Goal: Task Accomplishment & Management: Manage account settings

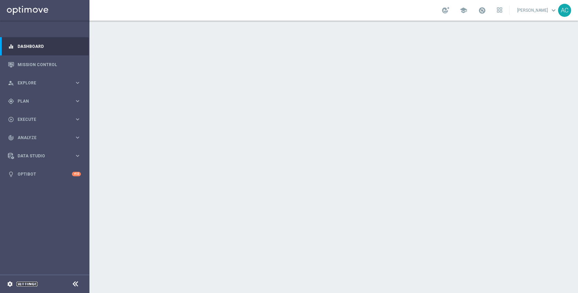
click at [28, 286] on link "Settings" at bounding box center [27, 284] width 21 height 4
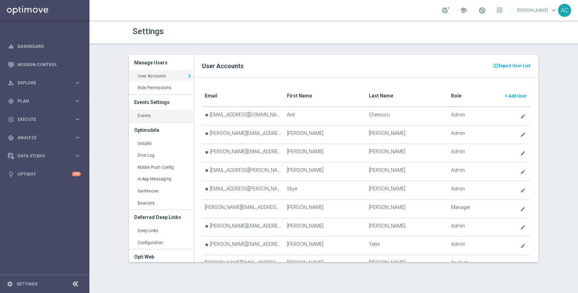
click at [139, 113] on link "Events keyboard_arrow_right" at bounding box center [161, 116] width 65 height 12
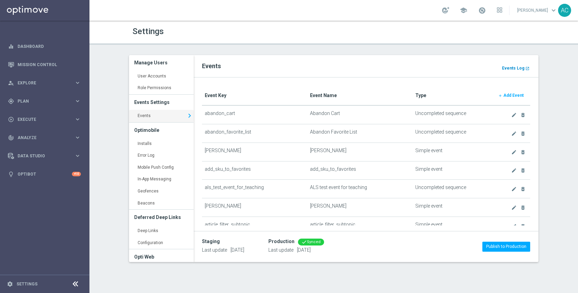
click at [515, 66] on b "Events Log" at bounding box center [513, 68] width 22 height 5
click at [31, 117] on span "Execute" at bounding box center [46, 119] width 57 height 4
click at [31, 102] on span "Plan" at bounding box center [46, 101] width 57 height 4
click at [41, 157] on link "Realtime Triggers" at bounding box center [45, 157] width 54 height 6
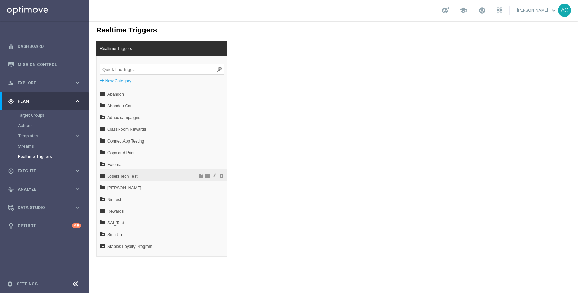
click at [140, 177] on span "Joseki Tech Test" at bounding box center [145, 176] width 76 height 12
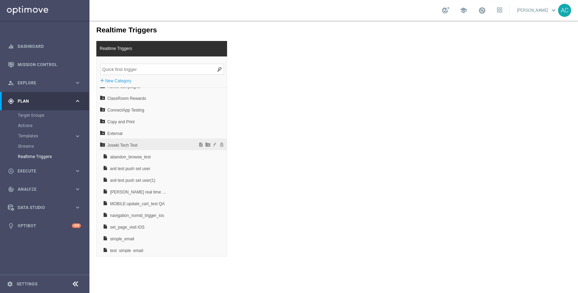
scroll to position [77, 0]
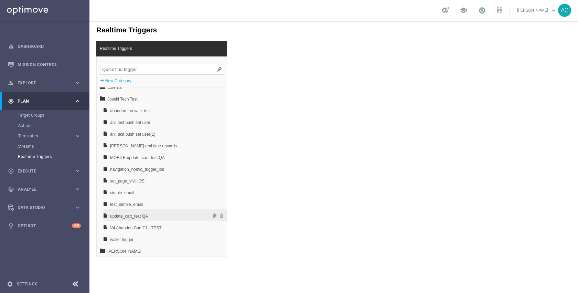
click at [163, 217] on span "update_cart_test QA" at bounding box center [147, 216] width 74 height 12
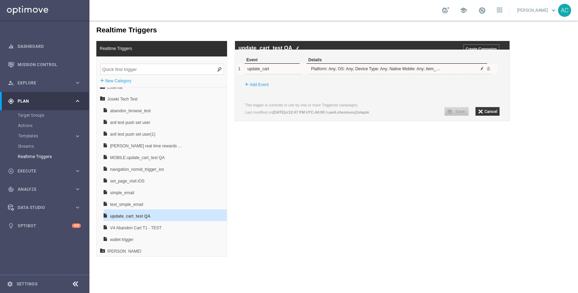
click at [483, 71] on span at bounding box center [482, 68] width 4 height 4
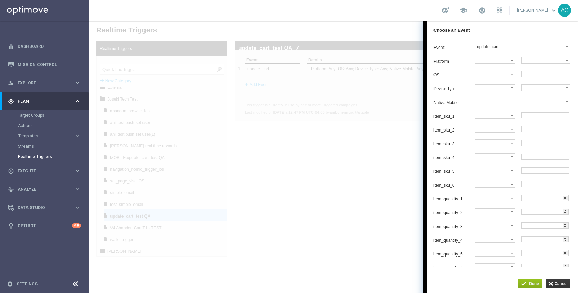
click at [337, 179] on div at bounding box center [334, 157] width 489 height 272
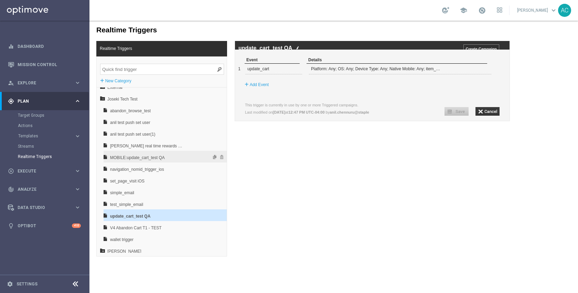
click at [164, 156] on span "MOBILE:update_cart_test QA" at bounding box center [147, 158] width 74 height 12
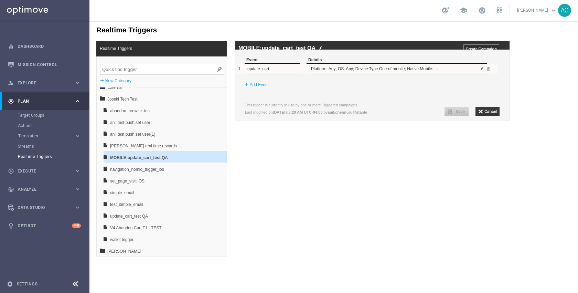
click at [483, 71] on span at bounding box center [482, 68] width 4 height 4
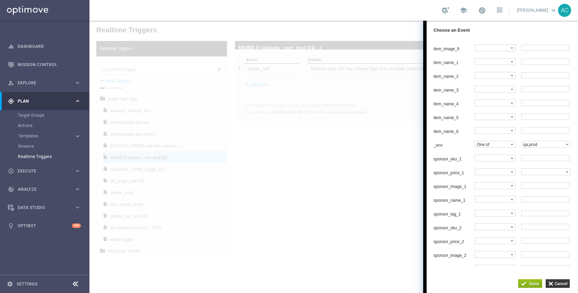
scroll to position [416, 0]
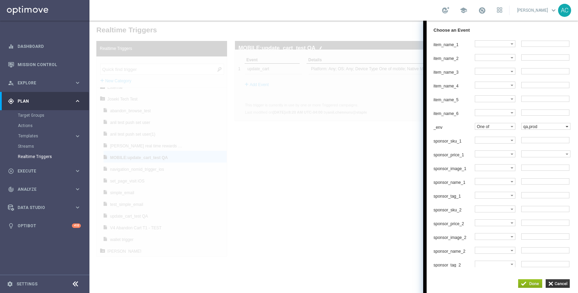
click at [562, 279] on input "button" at bounding box center [558, 283] width 24 height 9
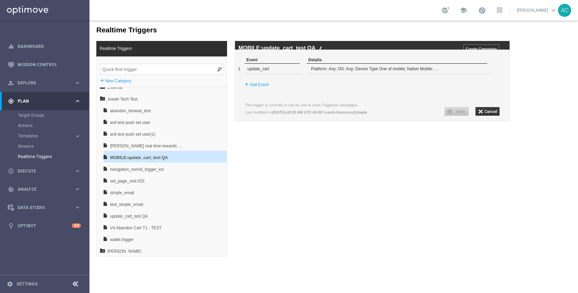
click at [359, 206] on div "Realtime Triggers Realtime Triggers + New Category Abandon Abandon Cart Adhoc c…" at bounding box center [334, 139] width 489 height 236
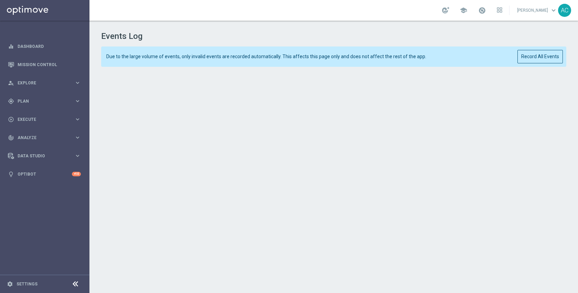
click at [517, 63] on div "Due to the large volume of events, only invalid events are recorded automatical…" at bounding box center [333, 56] width 465 height 20
click at [528, 59] on button "Record All Events" at bounding box center [540, 56] width 45 height 13
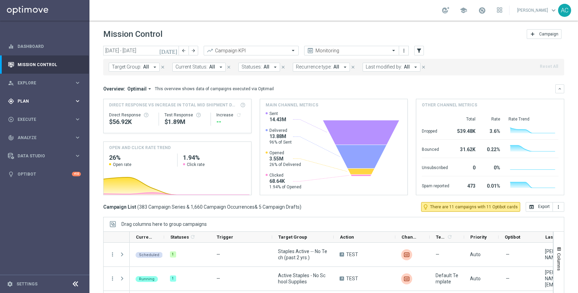
click at [33, 102] on span "Plan" at bounding box center [46, 101] width 57 height 4
click at [32, 117] on link "Target Groups" at bounding box center [45, 116] width 54 height 6
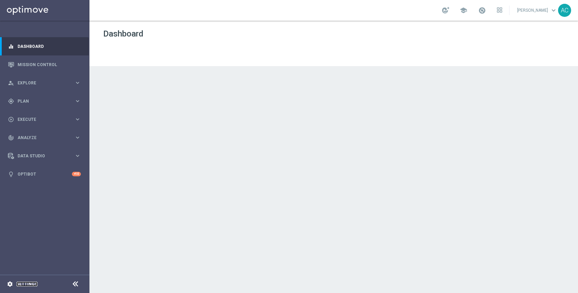
click at [33, 283] on link "Settings" at bounding box center [27, 284] width 21 height 4
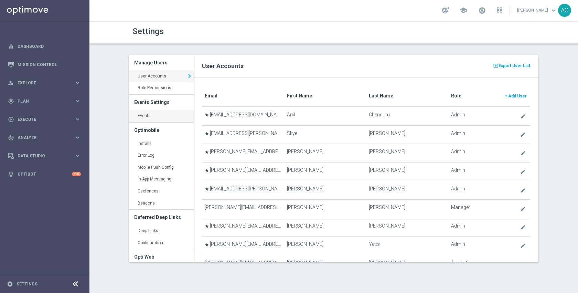
click at [154, 118] on link "Events keyboard_arrow_right" at bounding box center [161, 116] width 65 height 12
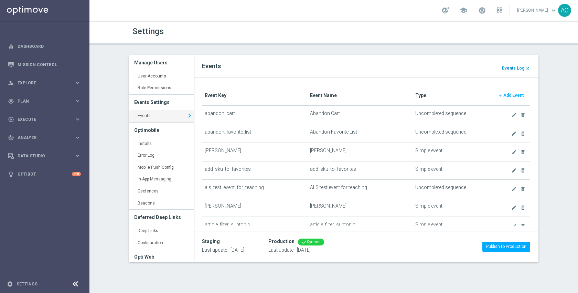
click at [518, 67] on b "Events Log" at bounding box center [513, 68] width 22 height 5
click at [39, 105] on div "gps_fixed Plan keyboard_arrow_right" at bounding box center [44, 101] width 89 height 18
click at [37, 115] on link "Target Groups" at bounding box center [45, 116] width 54 height 6
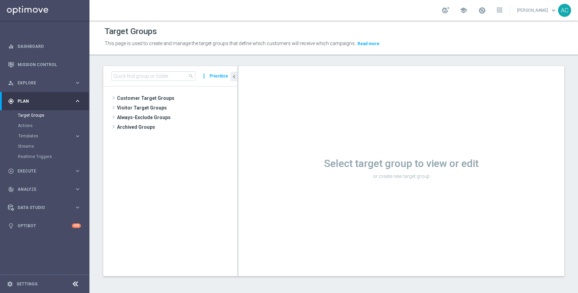
click at [221, 76] on button "Prioritize" at bounding box center [219, 76] width 21 height 9
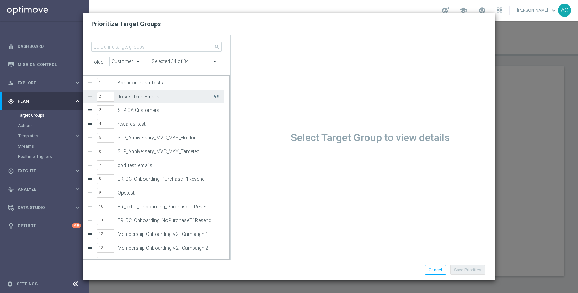
click at [155, 100] on label "Joseki Tech Emails" at bounding box center [165, 97] width 95 height 6
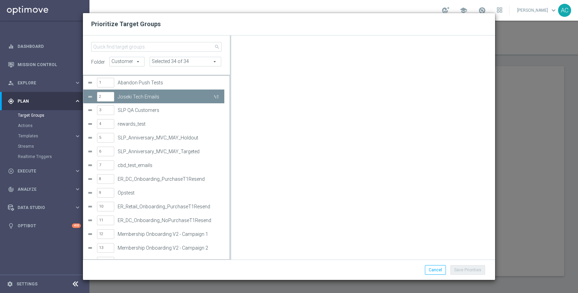
click at [152, 84] on label "Abandon Push Tests" at bounding box center [168, 83] width 101 height 6
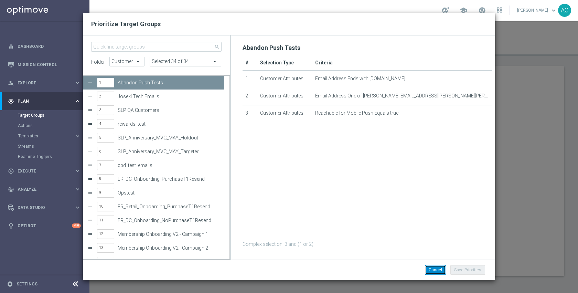
click at [439, 268] on button "Cancel" at bounding box center [435, 270] width 21 height 10
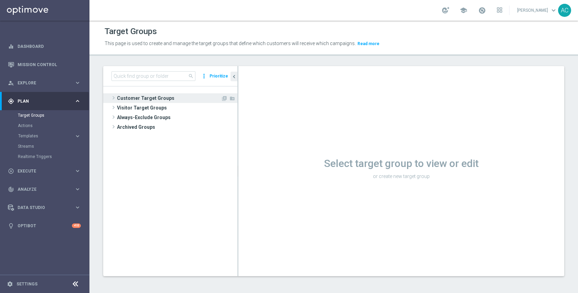
click at [170, 102] on span "Customer Target Groups" at bounding box center [169, 98] width 104 height 10
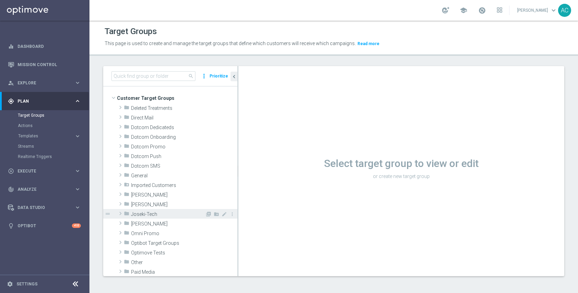
click at [184, 216] on span "Joseki-Tech" at bounding box center [168, 214] width 74 height 6
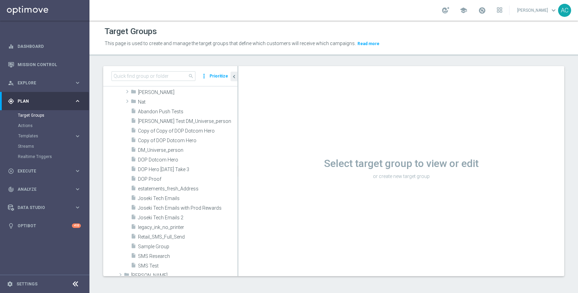
scroll to position [196, 0]
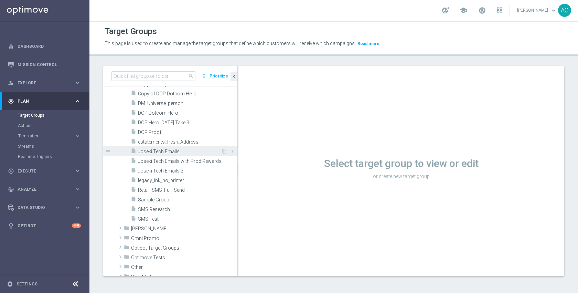
click at [171, 150] on span "Joseki Tech Emails" at bounding box center [179, 152] width 83 height 6
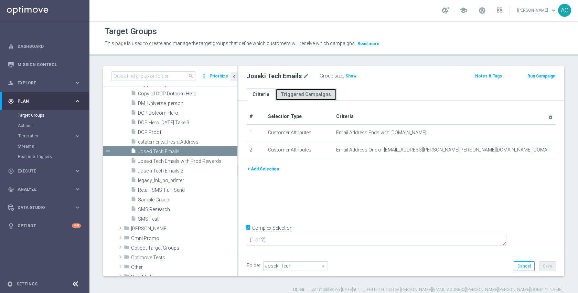
click at [306, 92] on link "Triggered Campaigns" at bounding box center [306, 94] width 62 height 12
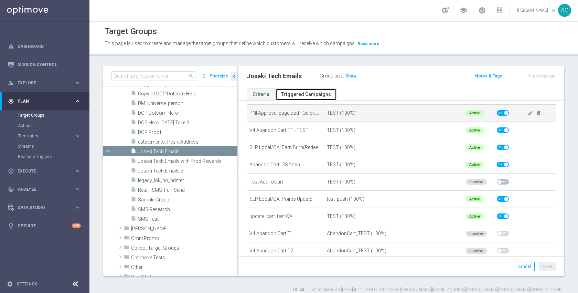
scroll to position [368, 0]
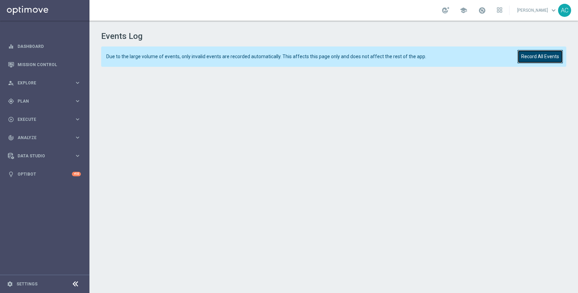
click at [541, 57] on button "Record All Events" at bounding box center [540, 56] width 45 height 13
